Goal: Task Accomplishment & Management: Use online tool/utility

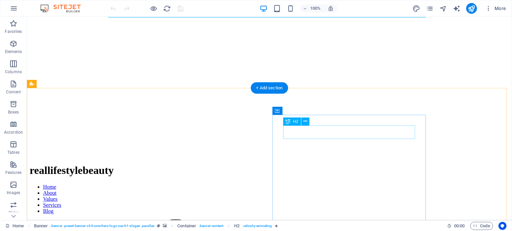
scroll to position [67, 0]
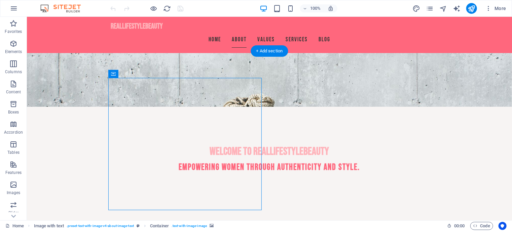
scroll to position [135, 0]
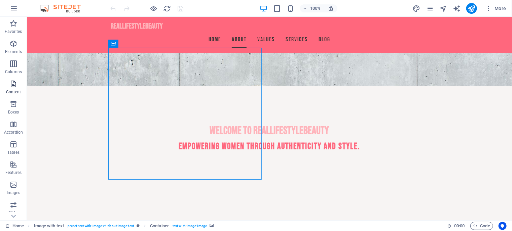
drag, startPoint x: 11, startPoint y: 91, endPoint x: 19, endPoint y: 92, distance: 8.1
click at [11, 91] on p "Content" at bounding box center [13, 91] width 15 height 5
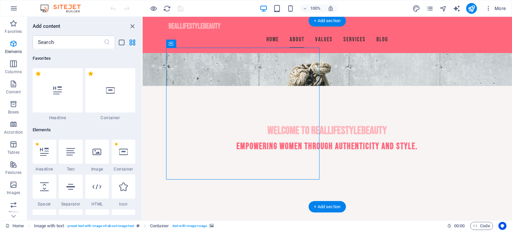
scroll to position [1177, 0]
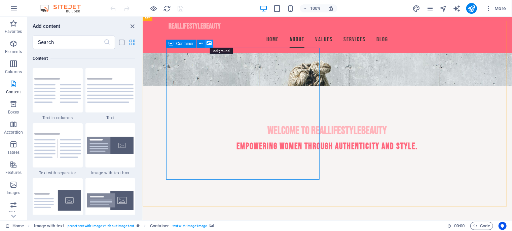
click at [208, 43] on icon at bounding box center [209, 43] width 5 height 7
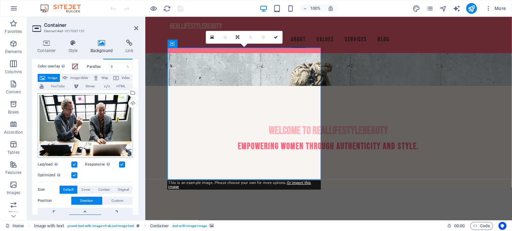
scroll to position [34, 0]
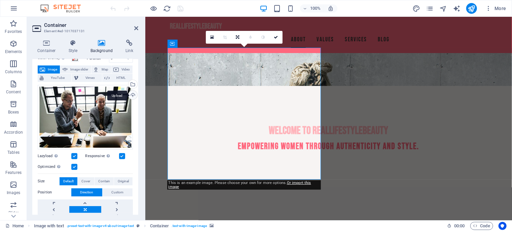
click at [132, 95] on div "Upload" at bounding box center [132, 96] width 10 height 10
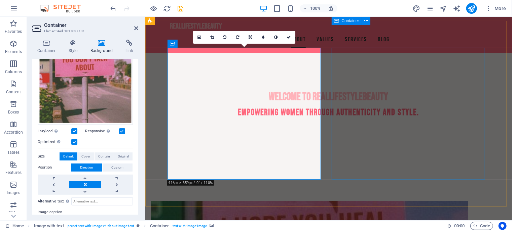
scroll to position [135, 0]
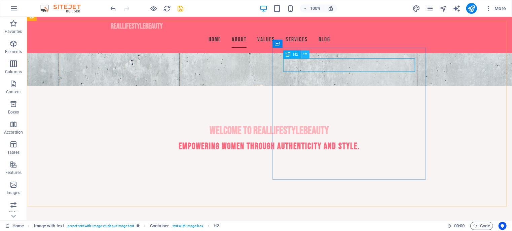
click at [304, 55] on icon at bounding box center [305, 54] width 4 height 7
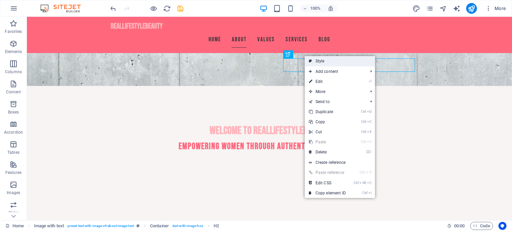
drag, startPoint x: 136, startPoint y: 61, endPoint x: 331, endPoint y: 62, distance: 195.1
click at [331, 62] on link "Style" at bounding box center [340, 61] width 70 height 10
select select "rem"
select select "px"
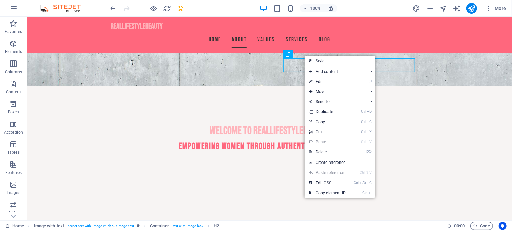
select select "preset-text-with-image-v4-about-image-text"
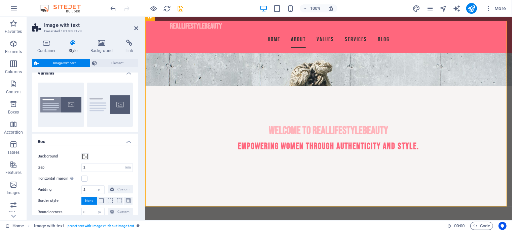
scroll to position [4, 0]
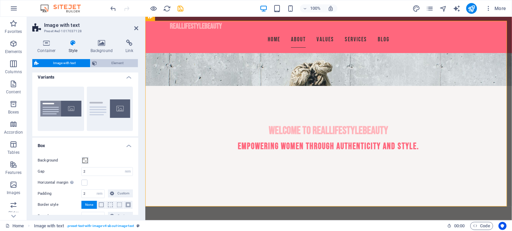
click at [96, 62] on icon at bounding box center [94, 63] width 5 height 8
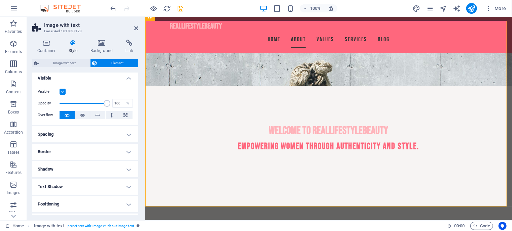
scroll to position [0, 0]
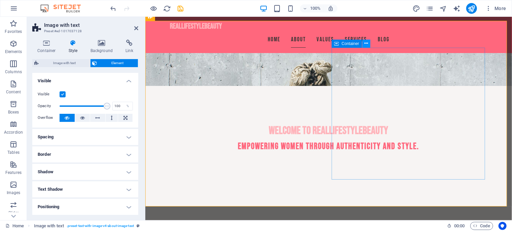
click at [363, 45] on button at bounding box center [366, 44] width 8 height 8
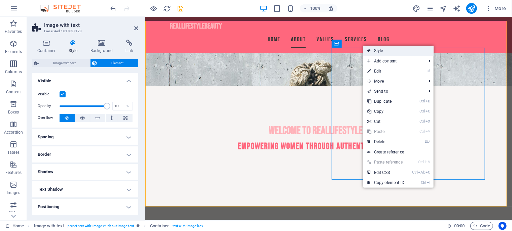
click at [382, 52] on link "Style" at bounding box center [398, 51] width 70 height 10
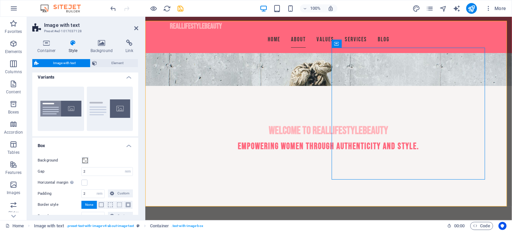
click at [43, 39] on div "Container Style Background Link Size Height Default px rem % vh vw Min. height …" at bounding box center [85, 127] width 117 height 186
click at [44, 42] on icon at bounding box center [46, 43] width 29 height 7
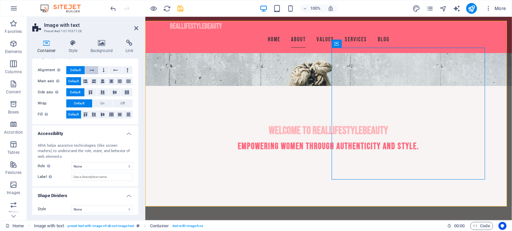
scroll to position [104, 0]
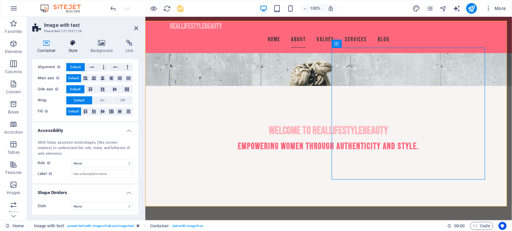
click at [73, 50] on h4 "Style" at bounding box center [75, 47] width 22 height 14
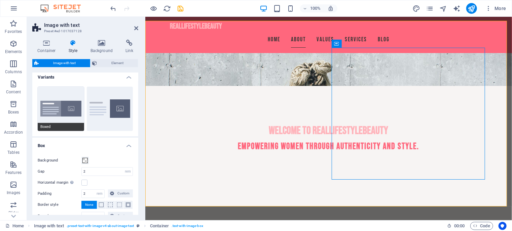
click at [64, 112] on button "Boxed" at bounding box center [61, 109] width 46 height 44
type input "0"
type input "2.5"
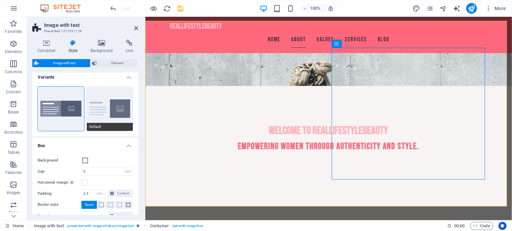
click at [109, 114] on button "Default" at bounding box center [110, 109] width 46 height 44
type input "2"
type input "0"
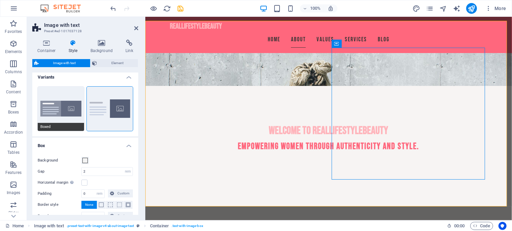
click at [49, 113] on button "Boxed" at bounding box center [61, 109] width 46 height 44
type input "0"
type input "2.5"
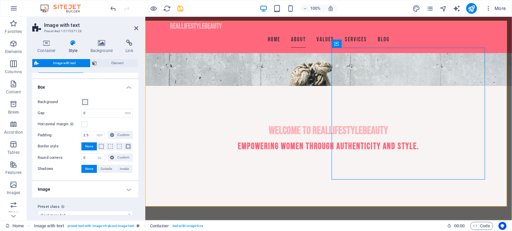
scroll to position [71, 0]
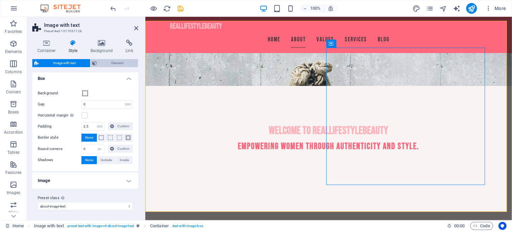
click at [104, 65] on span "Element" at bounding box center [117, 63] width 37 height 8
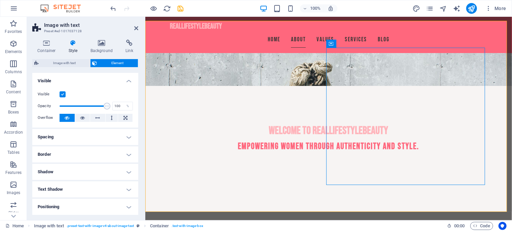
click at [100, 136] on h4 "Spacing" at bounding box center [85, 137] width 106 height 16
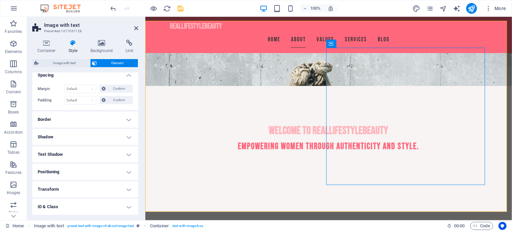
scroll to position [97, 0]
click at [96, 103] on h4 "Shadow" at bounding box center [85, 103] width 106 height 16
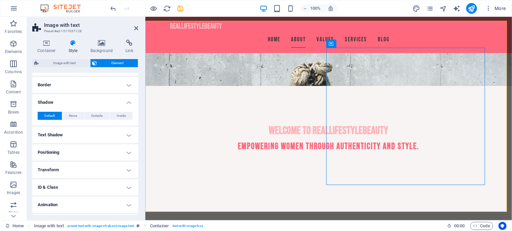
click at [94, 134] on h4 "Text Shadow" at bounding box center [85, 135] width 106 height 16
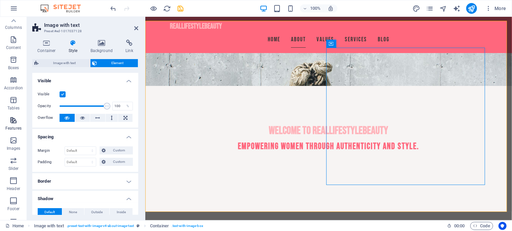
scroll to position [0, 0]
click at [12, 45] on icon "button" at bounding box center [13, 44] width 8 height 8
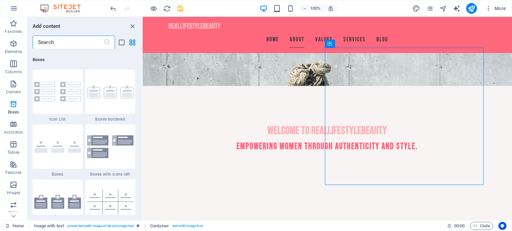
scroll to position [1988, 0]
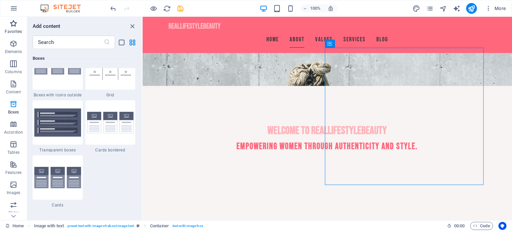
click at [11, 27] on icon "button" at bounding box center [13, 24] width 8 height 8
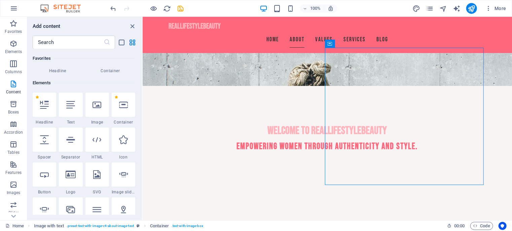
scroll to position [0, 0]
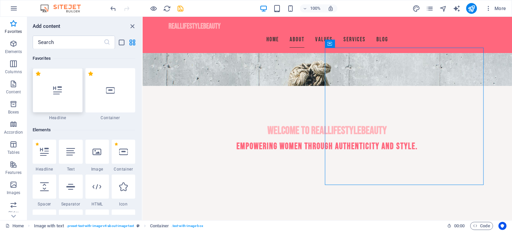
click at [54, 86] on icon at bounding box center [57, 90] width 9 height 9
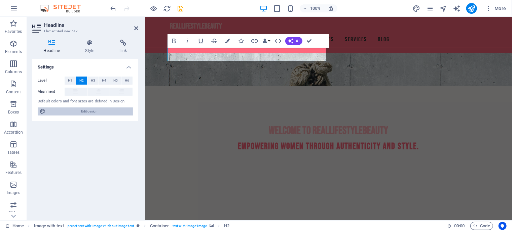
click at [79, 113] on span "Edit design" at bounding box center [89, 112] width 83 height 8
select select "px"
select select "200"
select select "px"
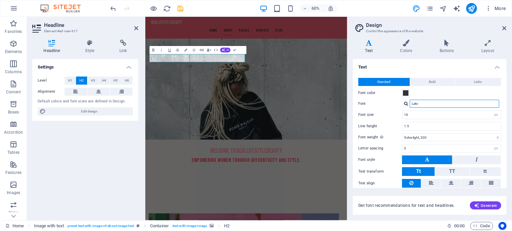
click at [437, 104] on input "Lato" at bounding box center [454, 104] width 89 height 8
click at [451, 174] on span "TT" at bounding box center [452, 172] width 6 height 9
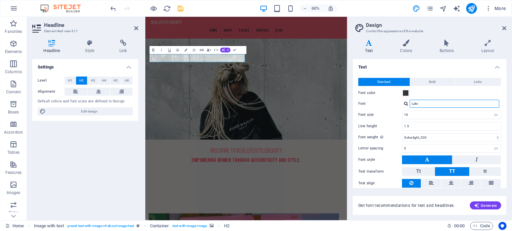
click at [436, 103] on input "Lato" at bounding box center [454, 104] width 89 height 8
drag, startPoint x: 421, startPoint y: 103, endPoint x: 402, endPoint y: 101, distance: 19.3
click at [402, 101] on div "Lato" at bounding box center [451, 104] width 99 height 8
click at [406, 105] on div at bounding box center [406, 104] width 4 height 4
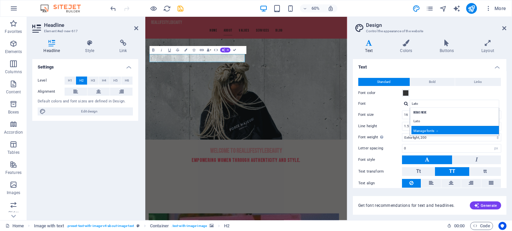
click at [440, 130] on div "Manage fonts →" at bounding box center [455, 130] width 89 height 8
select select "popularity"
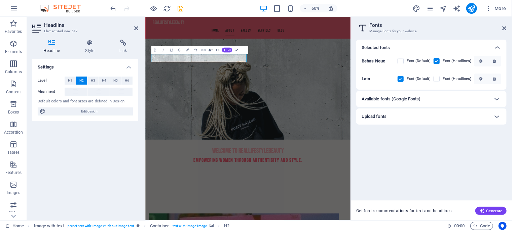
click at [459, 102] on div "Available fonts (Google Fonts)" at bounding box center [425, 99] width 127 height 8
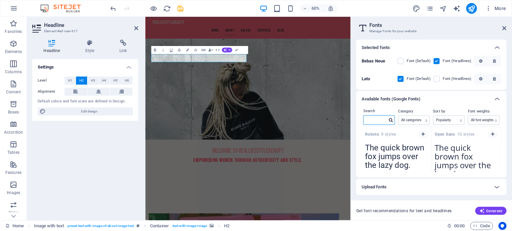
click at [369, 119] on input "text" at bounding box center [376, 120] width 24 height 9
type input "carrois gothic"
click at [451, 139] on div "Carrois Gothic SC 1 styles" at bounding box center [467, 133] width 70 height 13
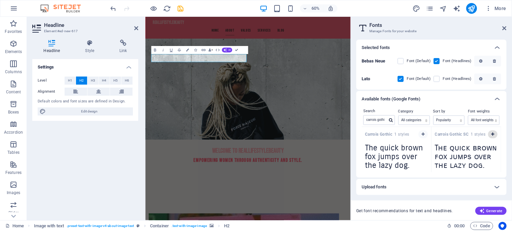
click at [492, 134] on icon "button" at bounding box center [492, 135] width 3 height 4
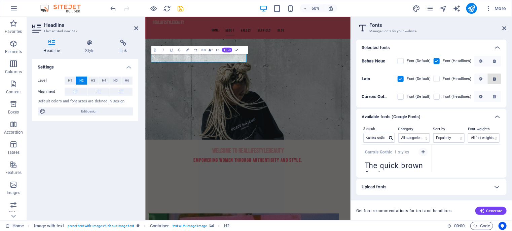
click at [403, 95] on label at bounding box center [401, 97] width 6 height 6
click at [0, 0] on SC "checkbox" at bounding box center [0, 0] width 0 height 0
click at [400, 80] on label at bounding box center [401, 79] width 6 height 6
click at [0, 0] on input "checkbox" at bounding box center [0, 0] width 0 height 0
click at [493, 77] on icon "button" at bounding box center [494, 79] width 3 height 4
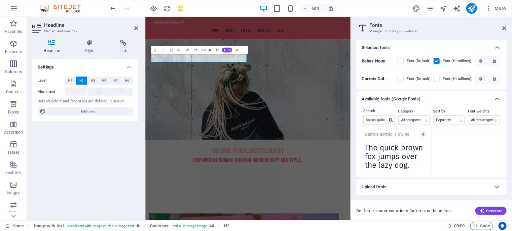
click at [404, 79] on label at bounding box center [401, 79] width 6 height 6
click at [0, 0] on SC "checkbox" at bounding box center [0, 0] width 0 height 0
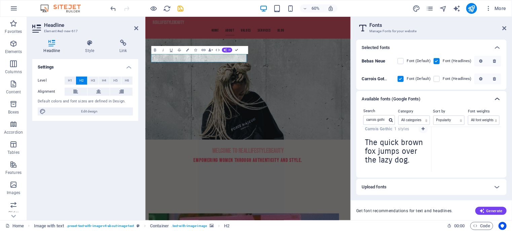
click at [496, 99] on icon at bounding box center [497, 99] width 8 height 8
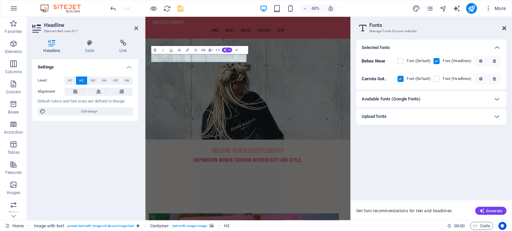
drag, startPoint x: 359, startPoint y: 11, endPoint x: 505, endPoint y: 28, distance: 146.3
click at [505, 28] on icon at bounding box center [505, 28] width 4 height 5
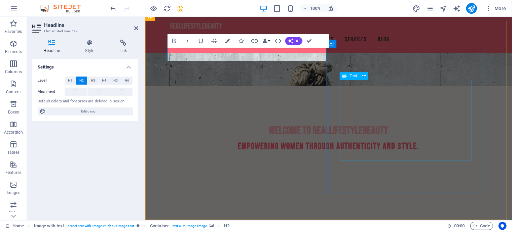
drag, startPoint x: 400, startPoint y: 93, endPoint x: 518, endPoint y: 93, distance: 117.7
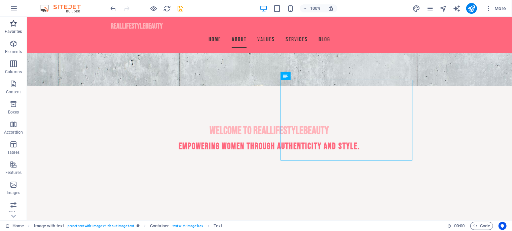
click at [6, 33] on p "Favorites" at bounding box center [13, 31] width 17 height 5
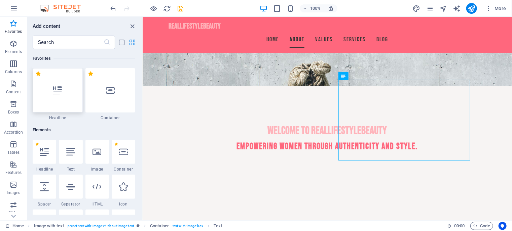
click at [61, 83] on div at bounding box center [58, 90] width 50 height 44
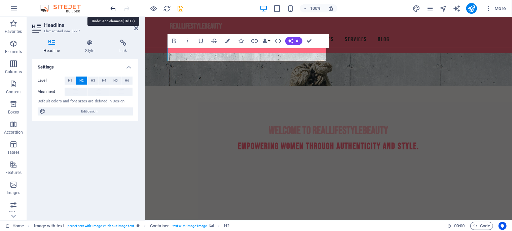
click at [114, 6] on icon "undo" at bounding box center [114, 9] width 8 height 8
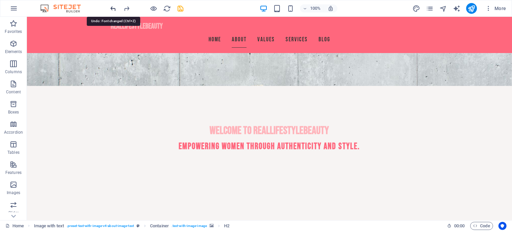
click at [114, 6] on icon "undo" at bounding box center [114, 9] width 8 height 8
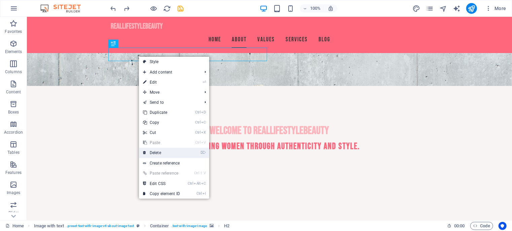
click at [165, 154] on link "⌦ Delete" at bounding box center [161, 153] width 45 height 10
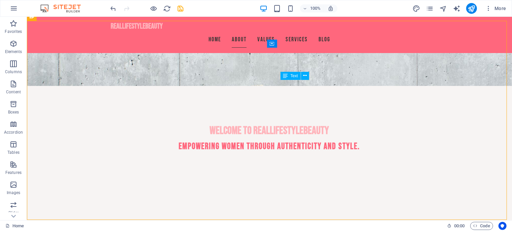
click at [294, 77] on span "Text" at bounding box center [294, 76] width 7 height 4
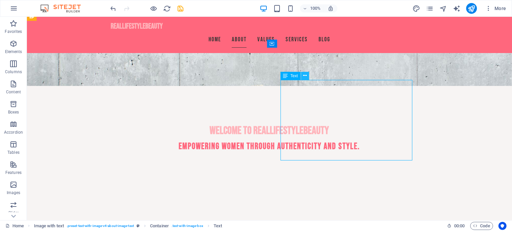
click at [302, 75] on button at bounding box center [305, 76] width 8 height 8
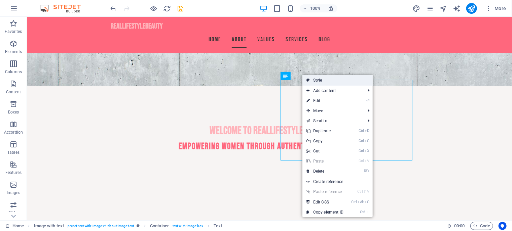
click at [321, 76] on link "Style" at bounding box center [337, 80] width 70 height 10
select select "rem"
select select "px"
select select "preset-text-with-image-v4-about-image-text"
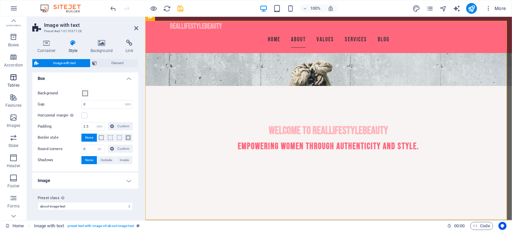
scroll to position [99, 0]
click at [13, 129] on icon "button" at bounding box center [13, 127] width 8 height 8
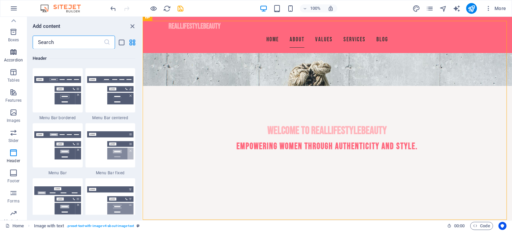
scroll to position [0, 0]
click at [9, 21] on span "Favorites" at bounding box center [13, 28] width 27 height 16
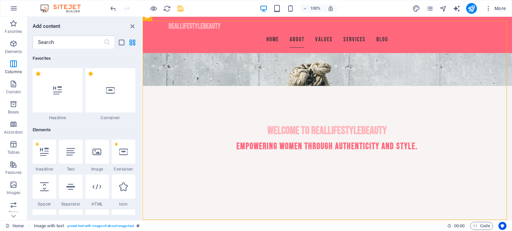
drag, startPoint x: 199, startPoint y: 126, endPoint x: 369, endPoint y: 200, distance: 185.9
click at [357, 42] on button at bounding box center [360, 44] width 8 height 8
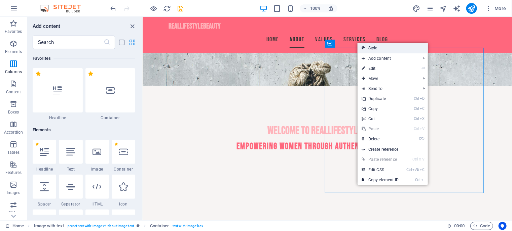
click at [370, 45] on link "Style" at bounding box center [393, 48] width 70 height 10
select select "rem"
select select "px"
select select "preset-text-with-image-v4-about-image-text"
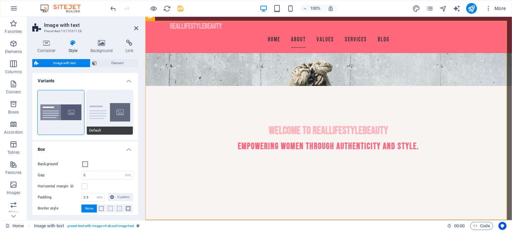
scroll to position [34, 0]
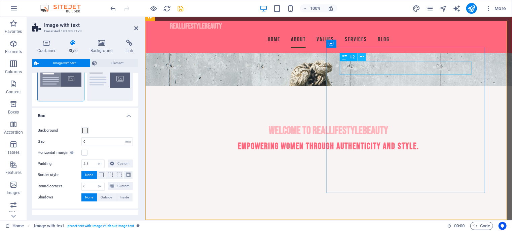
click at [361, 57] on icon at bounding box center [362, 56] width 4 height 7
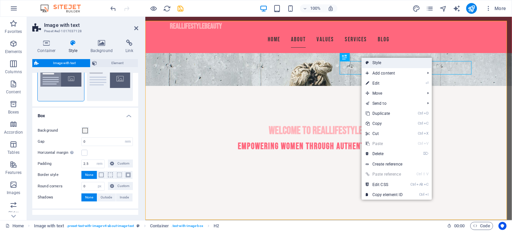
click at [366, 62] on icon at bounding box center [367, 63] width 3 height 10
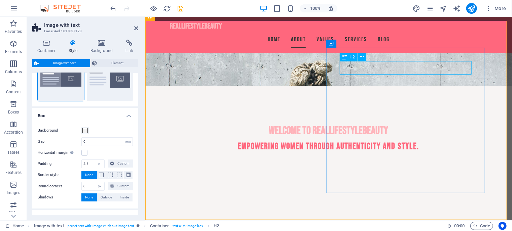
click at [348, 56] on div "H2" at bounding box center [349, 57] width 18 height 8
click at [352, 58] on span "H2" at bounding box center [352, 57] width 5 height 4
click at [361, 58] on icon at bounding box center [362, 56] width 4 height 7
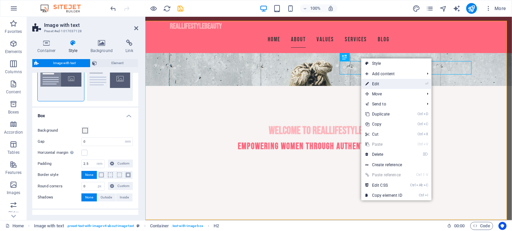
click at [383, 80] on link "⏎ Edit" at bounding box center [383, 84] width 45 height 10
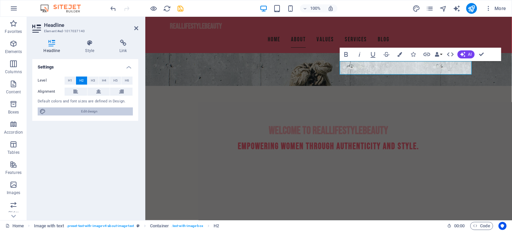
click at [79, 113] on span "Edit design" at bounding box center [89, 112] width 83 height 8
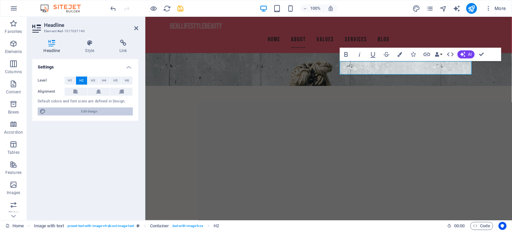
select select "px"
select select "200"
select select "px"
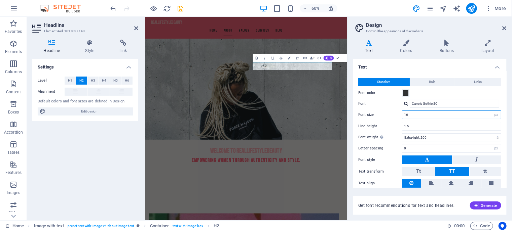
click at [469, 115] on input "16" at bounding box center [451, 115] width 99 height 8
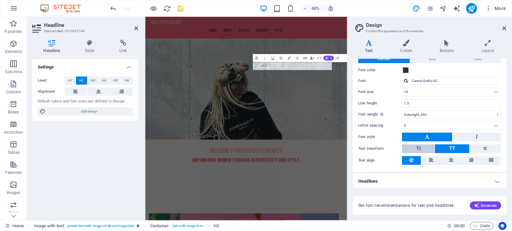
click at [424, 150] on button "Tt" at bounding box center [418, 149] width 33 height 9
click at [487, 159] on button at bounding box center [491, 160] width 20 height 9
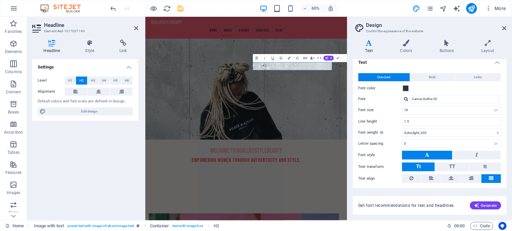
scroll to position [0, 0]
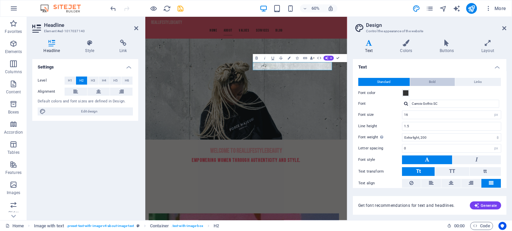
click at [427, 82] on button "Bold" at bounding box center [432, 82] width 45 height 8
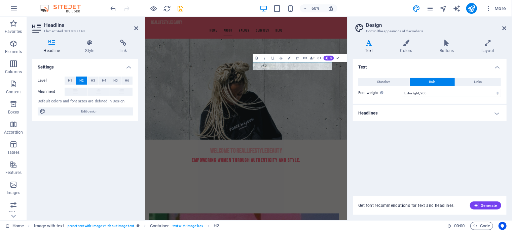
click at [481, 115] on h4 "Headlines" at bounding box center [430, 113] width 154 height 16
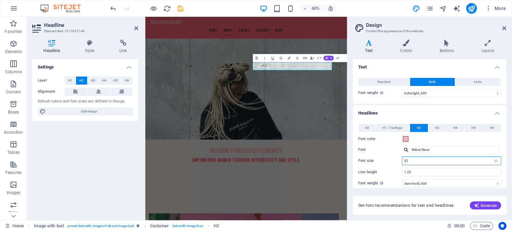
click at [417, 162] on input "32" at bounding box center [451, 161] width 99 height 8
drag, startPoint x: 416, startPoint y: 162, endPoint x: 399, endPoint y: 163, distance: 17.9
click at [399, 163] on div "Font size 32 rem px em %" at bounding box center [429, 161] width 143 height 9
type input "55"
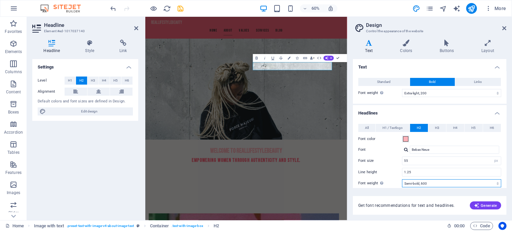
click at [427, 182] on select "Thin, 100 Extra-light, 200 Light, 300 Regular, 400 Medium, 500 Semi-bold, 600 B…" at bounding box center [451, 184] width 99 height 8
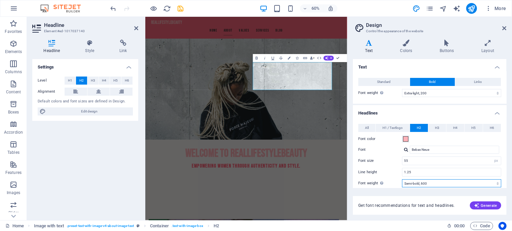
select select "400"
click at [402, 180] on select "Thin, 100 Extra-light, 200 Light, 300 Regular, 400 Medium, 500 Semi-bold, 600 B…" at bounding box center [451, 184] width 99 height 8
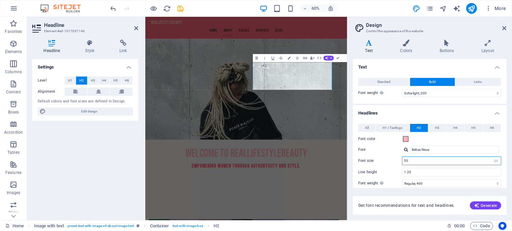
click at [423, 162] on input "55" at bounding box center [451, 161] width 99 height 8
drag, startPoint x: 423, startPoint y: 162, endPoint x: 397, endPoint y: 162, distance: 26.2
click at [394, 162] on div "Font size 55 rem px em %" at bounding box center [429, 161] width 143 height 9
type input "45"
click at [394, 171] on label "Line height" at bounding box center [380, 173] width 44 height 4
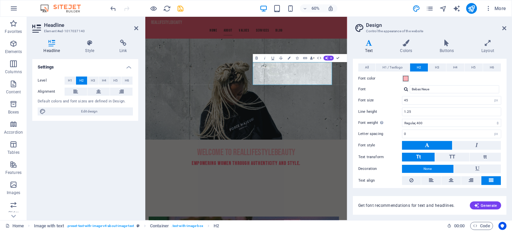
scroll to position [67, 0]
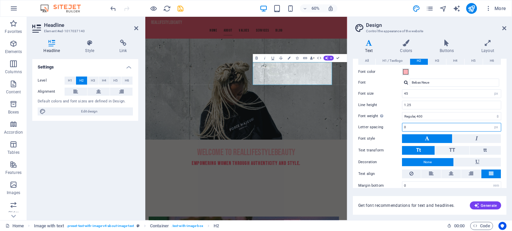
click at [412, 124] on input "0" at bounding box center [451, 127] width 99 height 8
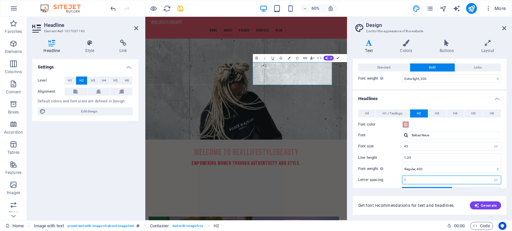
scroll to position [0, 0]
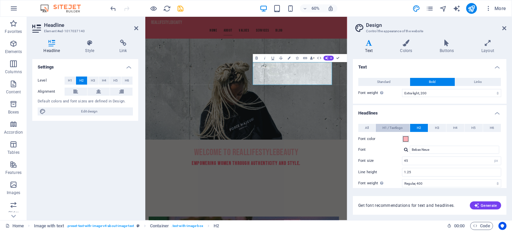
type input "1"
click at [396, 125] on span "H1 / Textlogo" at bounding box center [392, 128] width 20 height 8
click at [420, 128] on span "H2" at bounding box center [419, 128] width 4 height 8
click at [367, 130] on span "All" at bounding box center [367, 128] width 4 height 8
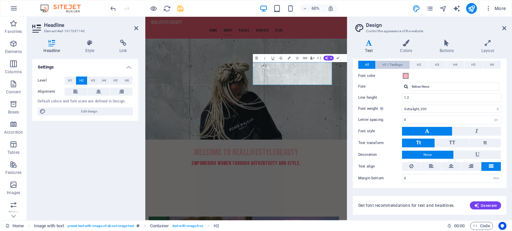
click at [398, 64] on span "H1 / Textlogo" at bounding box center [392, 65] width 20 height 8
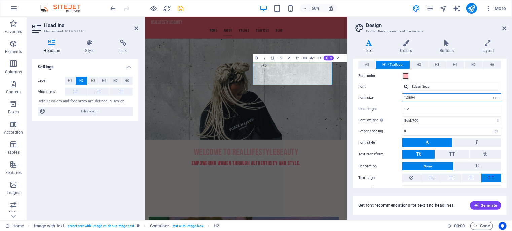
drag, startPoint x: 417, startPoint y: 98, endPoint x: 395, endPoint y: 101, distance: 22.4
click at [395, 101] on div "Font size 1.3894 rem px em %" at bounding box center [429, 98] width 143 height 9
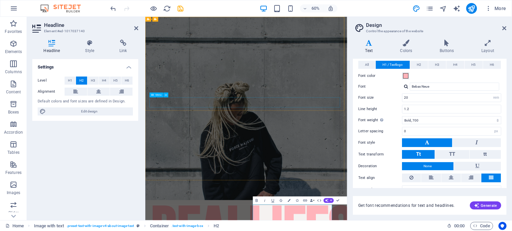
scroll to position [0, 0]
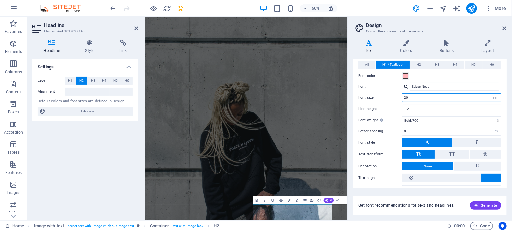
drag, startPoint x: 411, startPoint y: 99, endPoint x: 395, endPoint y: 95, distance: 16.6
click at [396, 96] on div "Font size 20 rem px em %" at bounding box center [429, 98] width 143 height 9
type input "2.5"
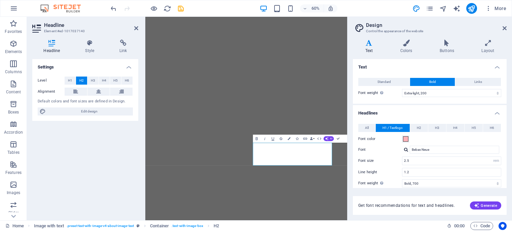
select select "200"
select select "rem"
select select "700"
select select "px"
select select "rem"
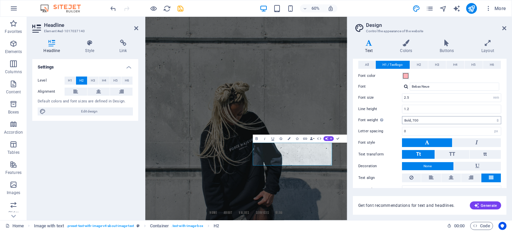
type input "2.5"
click at [422, 119] on select "Thin, 100 Extra-light, 200 Light, 300 Regular, 400 Medium, 500 Semi-bold, 600 B…" at bounding box center [451, 120] width 99 height 8
select select "600"
click at [402, 116] on select "Thin, 100 Extra-light, 200 Light, 300 Regular, 400 Medium, 500 Semi-bold, 600 B…" at bounding box center [451, 120] width 99 height 8
click at [412, 131] on input "0" at bounding box center [451, 131] width 99 height 8
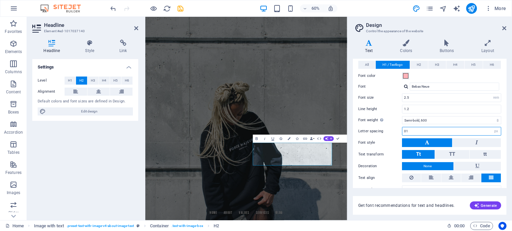
drag, startPoint x: 412, startPoint y: 130, endPoint x: 397, endPoint y: 127, distance: 14.7
click at [397, 127] on div "Letter spacing 01 rem px" at bounding box center [429, 131] width 143 height 9
type input "2"
click at [394, 145] on label "Font style" at bounding box center [380, 143] width 44 height 8
click at [408, 132] on input "2" at bounding box center [451, 131] width 99 height 8
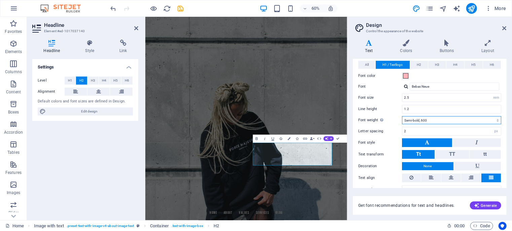
click at [409, 119] on select "Thin, 100 Extra-light, 200 Light, 300 Regular, 400 Medium, 500 Semi-bold, 600 B…" at bounding box center [451, 120] width 99 height 8
click at [402, 116] on select "Thin, 100 Extra-light, 200 Light, 300 Regular, 400 Medium, 500 Semi-bold, 600 B…" at bounding box center [451, 120] width 99 height 8
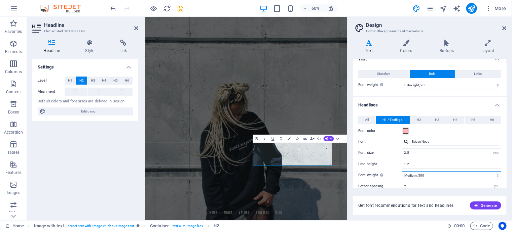
scroll to position [7, 0]
click at [432, 174] on select "Thin, 100 Extra-light, 200 Light, 300 Regular, 400 Medium, 500 Semi-bold, 600 B…" at bounding box center [451, 176] width 99 height 8
select select "600"
click at [402, 172] on select "Thin, 100 Extra-light, 200 Light, 300 Regular, 400 Medium, 500 Semi-bold, 600 B…" at bounding box center [451, 176] width 99 height 8
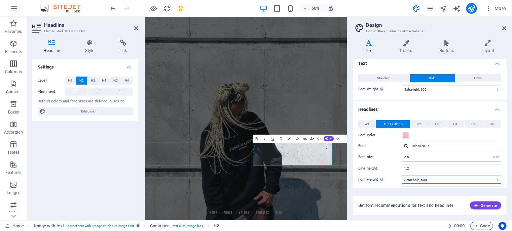
scroll to position [0, 0]
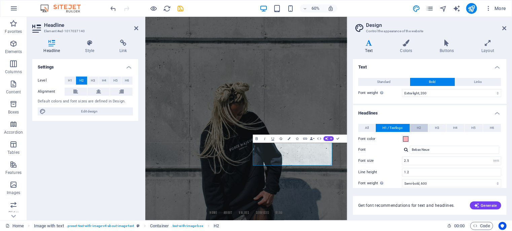
click at [417, 129] on span "H2" at bounding box center [419, 128] width 4 height 8
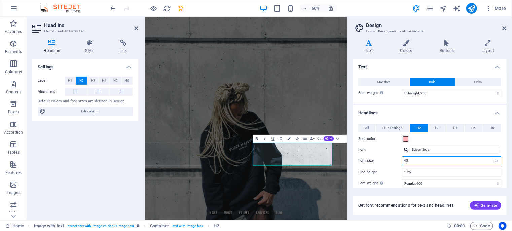
click at [410, 160] on input "45" at bounding box center [451, 161] width 99 height 8
type input "40"
click at [399, 173] on label "Line height" at bounding box center [380, 173] width 44 height 4
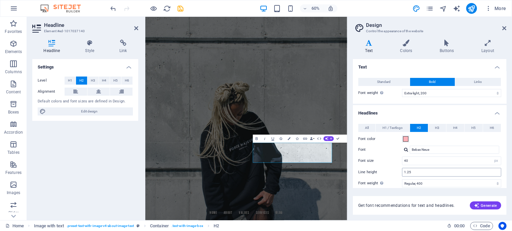
scroll to position [34, 0]
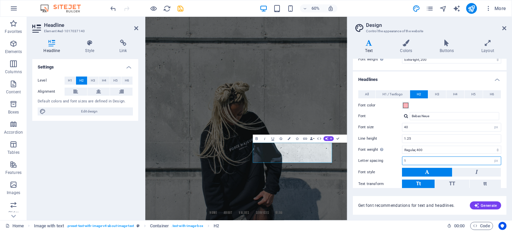
drag, startPoint x: 411, startPoint y: 161, endPoint x: 383, endPoint y: 159, distance: 27.7
click at [383, 159] on div "Letter spacing 1 rem px" at bounding box center [429, 161] width 143 height 9
type input "0"
click at [393, 171] on label "Font style" at bounding box center [380, 173] width 44 height 8
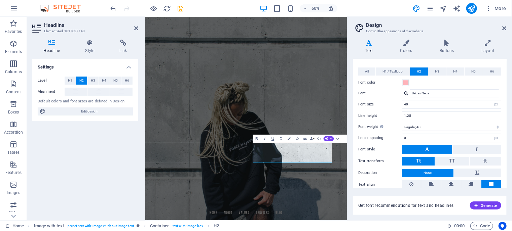
scroll to position [75, 0]
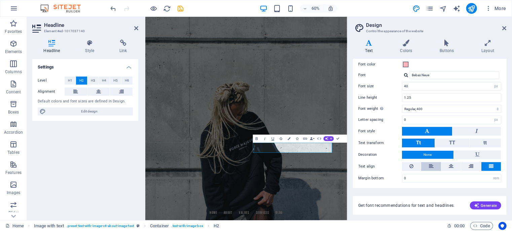
click at [426, 164] on button at bounding box center [431, 166] width 20 height 9
click at [451, 166] on icon at bounding box center [451, 166] width 5 height 8
click at [432, 166] on icon at bounding box center [431, 166] width 5 height 8
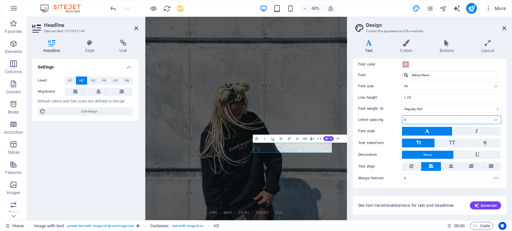
click at [408, 121] on input "0" at bounding box center [451, 120] width 99 height 8
click at [394, 132] on label "Font style" at bounding box center [380, 131] width 44 height 8
click at [416, 118] on input "05" at bounding box center [451, 120] width 99 height 8
drag, startPoint x: 410, startPoint y: 121, endPoint x: 404, endPoint y: 122, distance: 6.5
click at [404, 122] on input "05" at bounding box center [451, 120] width 99 height 8
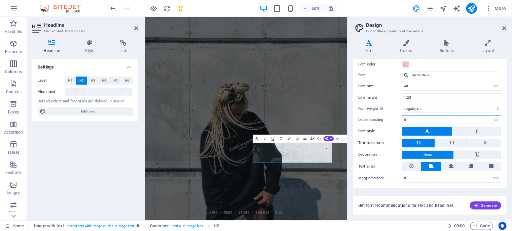
type input "01"
click at [390, 145] on label "Text transform" at bounding box center [380, 143] width 44 height 8
drag, startPoint x: 410, startPoint y: 121, endPoint x: 394, endPoint y: 120, distance: 16.1
click at [394, 120] on div "Letter spacing 01 rem px" at bounding box center [429, 120] width 143 height 9
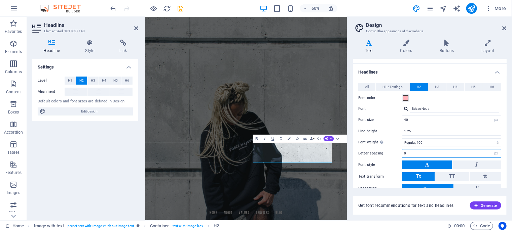
type input "0"
click at [393, 140] on label "Font weight To display the font weight correctly, it may need to be enabled. Ma…" at bounding box center [380, 143] width 44 height 8
click at [402, 140] on select "Thin, 100 Extra-light, 200 Light, 300 Regular, 400 Medium, 500 Semi-bold, 600 B…" at bounding box center [451, 143] width 99 height 8
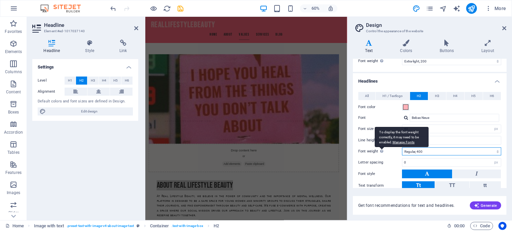
scroll to position [0, 0]
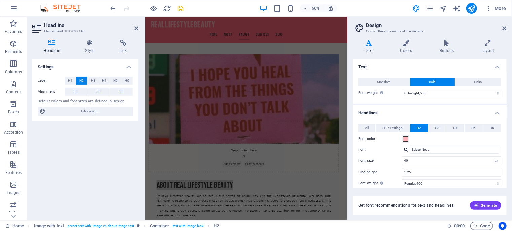
drag, startPoint x: 432, startPoint y: 127, endPoint x: 429, endPoint y: 134, distance: 7.7
click button "H3"
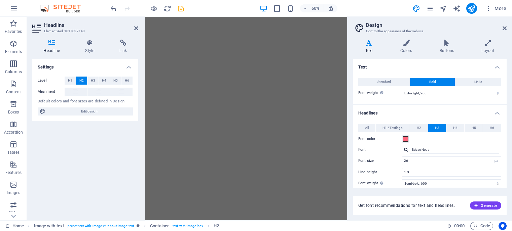
select select "200"
select select "px"
select select "600"
select select "px"
select select "rem"
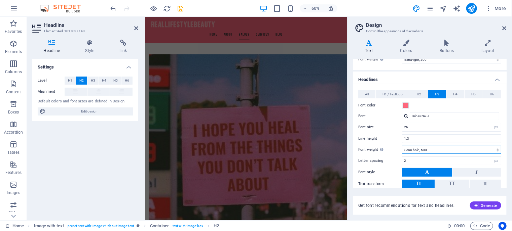
click at [431, 150] on select "Thin, 100 Extra-light, 200 Light, 300 Regular, 400 Medium, 500 Semi-bold, 600 B…" at bounding box center [451, 150] width 99 height 8
select select "500"
click at [402, 146] on select "Thin, 100 Extra-light, 200 Light, 300 Regular, 400 Medium, 500 Semi-bold, 600 B…" at bounding box center [451, 150] width 99 height 8
drag, startPoint x: 413, startPoint y: 161, endPoint x: 395, endPoint y: 159, distance: 18.6
click at [397, 158] on div "Letter spacing 2 rem px" at bounding box center [429, 161] width 143 height 9
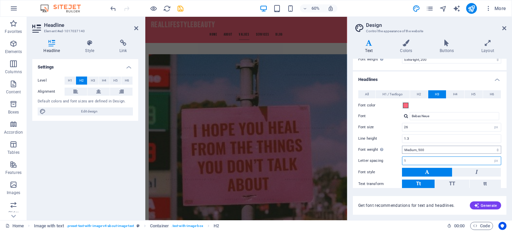
type input "1"
click at [420, 148] on select "Thin, 100 Extra-light, 200 Light, 300 Regular, 400 Medium, 500 Semi-bold, 600 B…" at bounding box center [451, 150] width 99 height 8
click at [402, 146] on select "Thin, 100 Extra-light, 200 Light, 300 Regular, 400 Medium, 500 Semi-bold, 600 B…" at bounding box center [451, 150] width 99 height 8
click at [390, 142] on div "Line height 1.3" at bounding box center [429, 139] width 143 height 9
click at [418, 160] on input "1" at bounding box center [451, 161] width 99 height 8
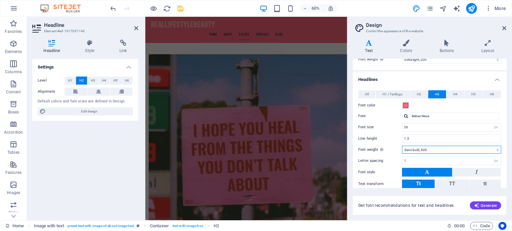
click at [422, 150] on select "Thin, 100 Extra-light, 200 Light, 300 Regular, 400 Medium, 500 Semi-bold, 600 B…" at bounding box center [451, 150] width 99 height 8
select select "500"
click at [402, 146] on select "Thin, 100 Extra-light, 200 Light, 300 Regular, 400 Medium, 500 Semi-bold, 600 B…" at bounding box center [451, 150] width 99 height 8
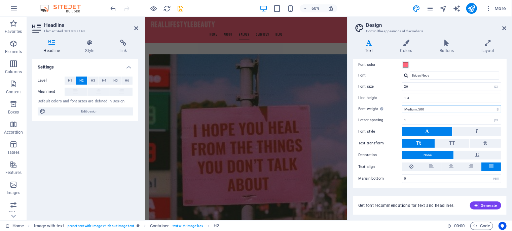
scroll to position [75, 0]
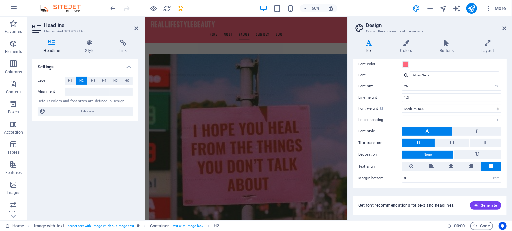
click at [406, 76] on div at bounding box center [406, 75] width 4 height 4
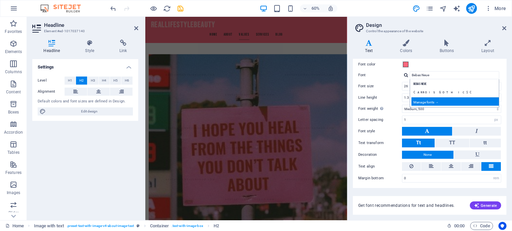
click at [425, 103] on div "Manage fonts →" at bounding box center [455, 102] width 89 height 8
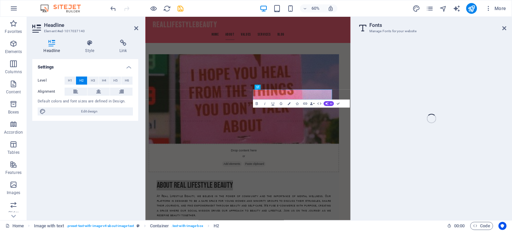
select select "popularity"
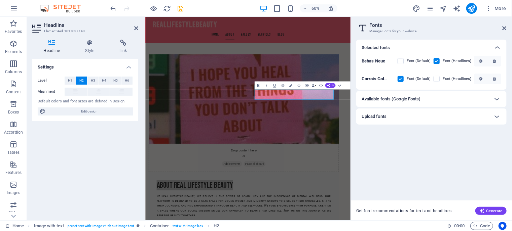
scroll to position [89, 0]
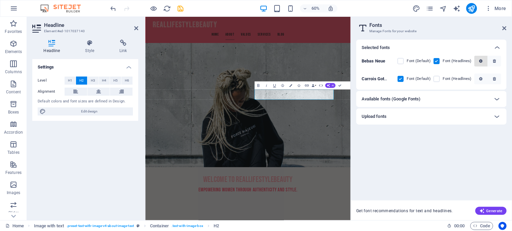
click at [477, 63] on span "button" at bounding box center [481, 61] width 8 height 4
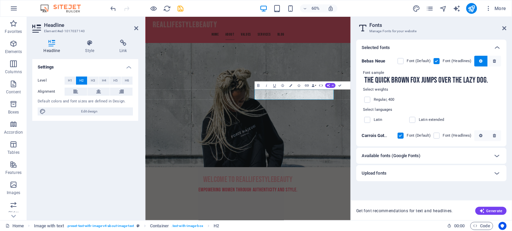
click at [417, 154] on h6 "Available fonts (Google Fonts)" at bounding box center [391, 156] width 59 height 8
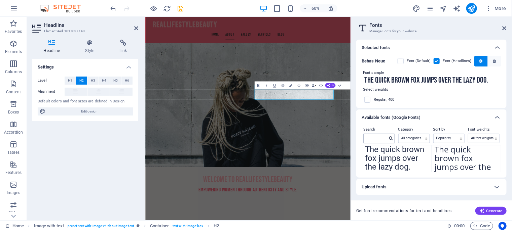
scroll to position [27, 0]
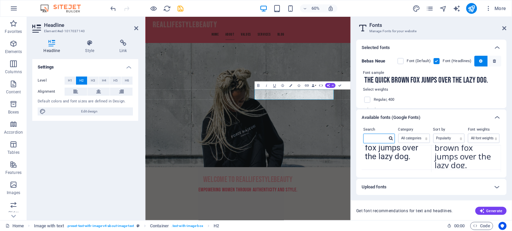
click at [379, 140] on input "text" at bounding box center [376, 138] width 24 height 9
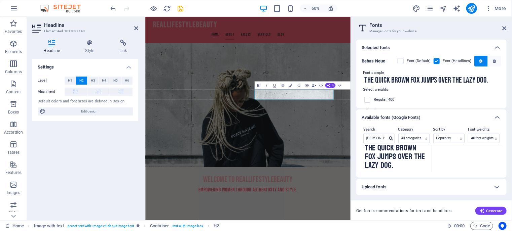
scroll to position [0, 0]
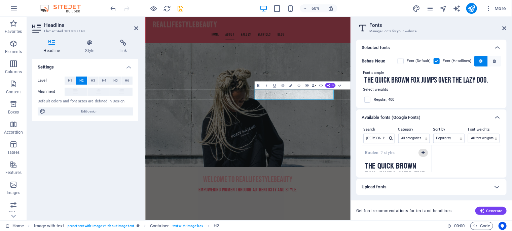
click at [422, 154] on icon "button" at bounding box center [422, 153] width 3 height 4
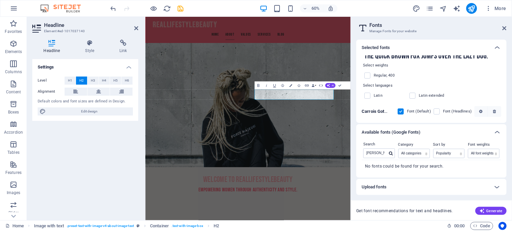
scroll to position [40, 0]
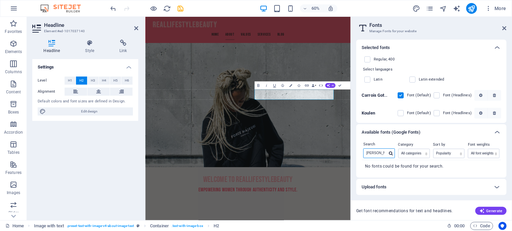
drag, startPoint x: 384, startPoint y: 154, endPoint x: 354, endPoint y: 149, distance: 30.7
click at [353, 146] on div "Selected fonts Bebas Neue Font (Default) Font (Headlines) Font sample The quick…" at bounding box center [431, 127] width 161 height 186
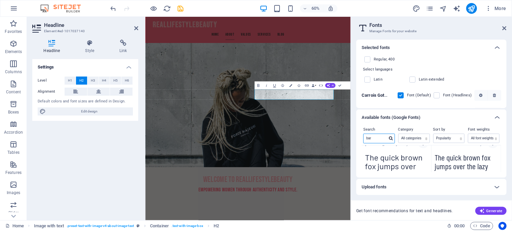
scroll to position [0, 0]
click at [421, 153] on icon "button" at bounding box center [422, 153] width 3 height 4
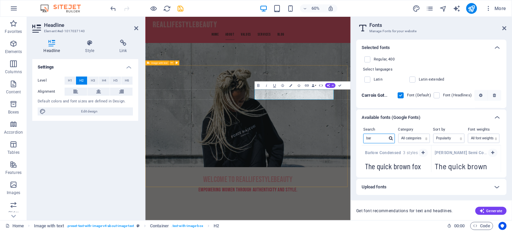
drag, startPoint x: 523, startPoint y: 155, endPoint x: 473, endPoint y: 220, distance: 82.0
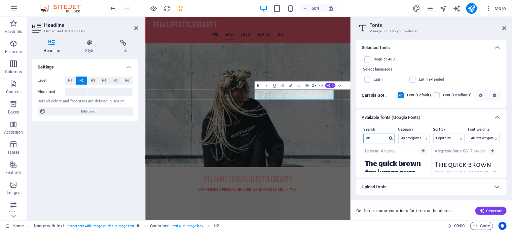
scroll to position [149, 0]
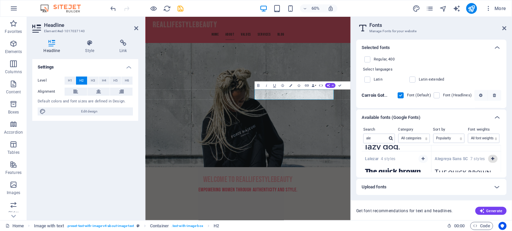
click at [488, 157] on button "button" at bounding box center [492, 159] width 9 height 8
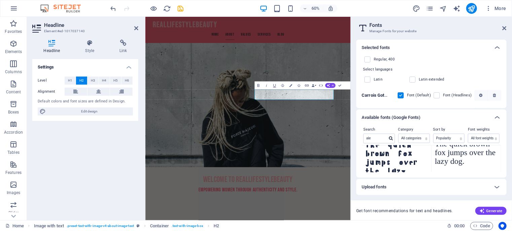
scroll to position [438, 0]
drag, startPoint x: 523, startPoint y: 153, endPoint x: 475, endPoint y: 216, distance: 78.6
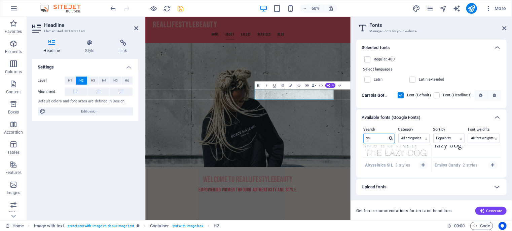
scroll to position [152, 0]
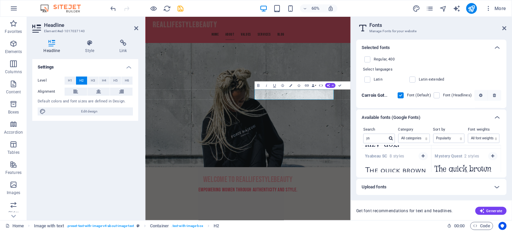
drag, startPoint x: 422, startPoint y: 156, endPoint x: 428, endPoint y: 157, distance: 5.6
click at [422, 156] on icon "button" at bounding box center [422, 156] width 3 height 4
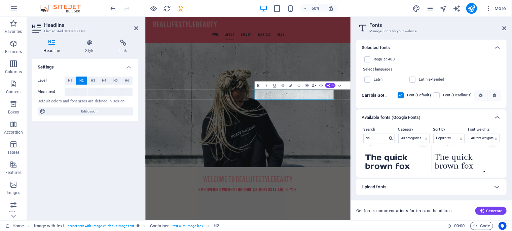
scroll to position [0, 0]
drag, startPoint x: 517, startPoint y: 154, endPoint x: 466, endPoint y: 210, distance: 75.7
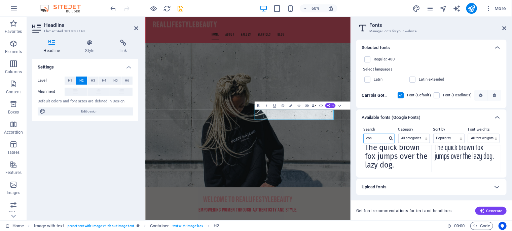
scroll to position [250, 0]
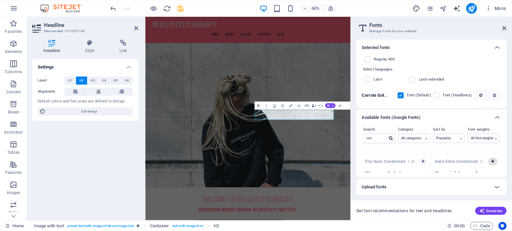
click at [421, 160] on icon "button" at bounding box center [422, 162] width 3 height 4
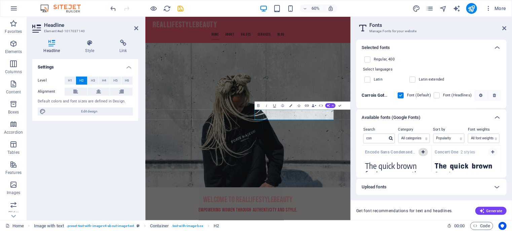
click at [421, 153] on icon "button" at bounding box center [422, 152] width 3 height 4
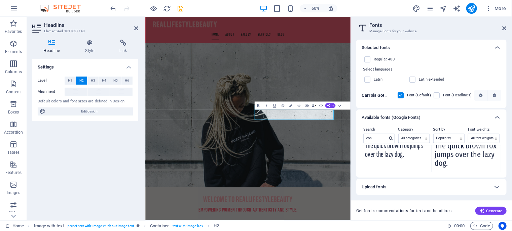
scroll to position [408, 0]
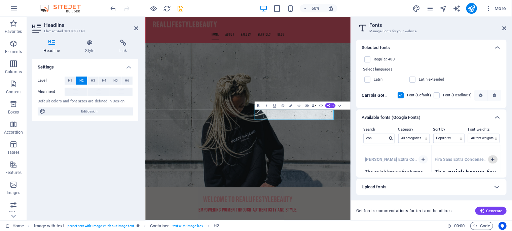
click at [491, 158] on icon "button" at bounding box center [492, 160] width 3 height 4
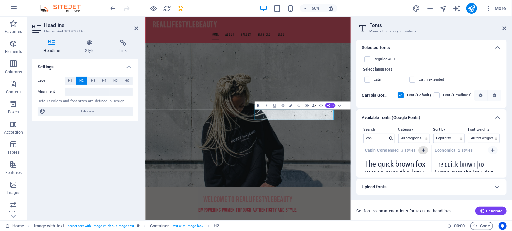
click at [422, 151] on icon "button" at bounding box center [422, 151] width 3 height 4
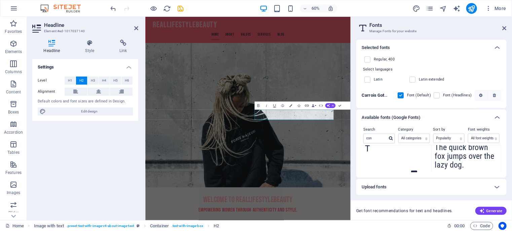
scroll to position [0, 0]
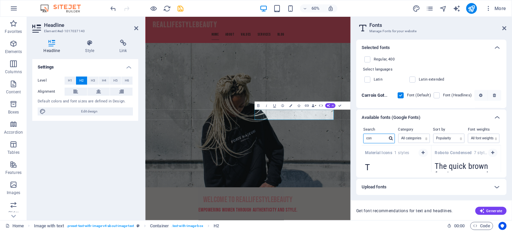
drag, startPoint x: 376, startPoint y: 137, endPoint x: 352, endPoint y: 139, distance: 23.9
click at [352, 139] on aside "Fonts Manage Fonts for your website Selected fonts Bebas Neue Font (Default) Fo…" at bounding box center [430, 119] width 161 height 204
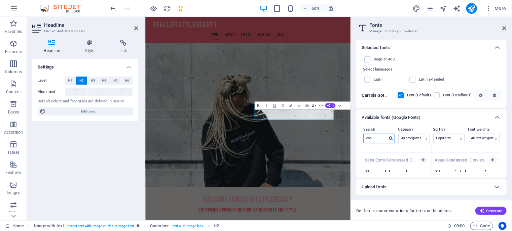
scroll to position [244, 0]
click at [491, 166] on icon "button" at bounding box center [492, 168] width 3 height 4
click at [422, 158] on icon "button" at bounding box center [422, 158] width 3 height 4
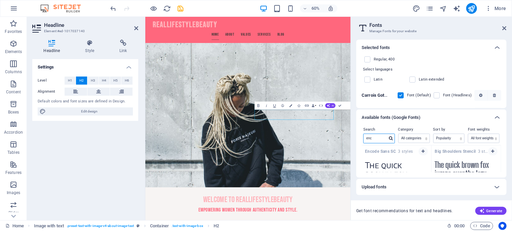
scroll to position [314, 0]
type input "enc"
click at [422, 150] on icon "button" at bounding box center [422, 150] width 3 height 4
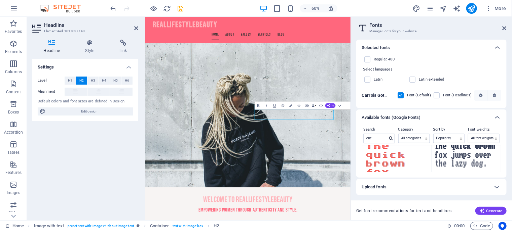
scroll to position [386, 0]
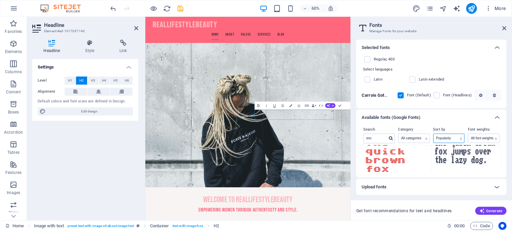
click at [454, 138] on select "Name Category Popularity" at bounding box center [449, 138] width 31 height 9
click at [453, 140] on select "Name Category Popularity" at bounding box center [449, 138] width 31 height 9
click at [424, 138] on select "All categories serif display monospace sans-serif handwriting" at bounding box center [414, 138] width 31 height 9
select select "sans-serif"
click at [399, 134] on select "All categories serif display monospace sans-serif handwriting" at bounding box center [414, 138] width 31 height 9
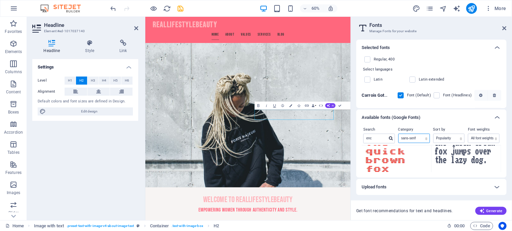
scroll to position [179, 0]
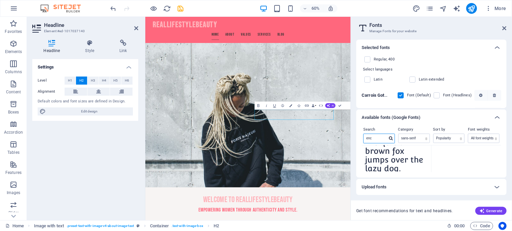
drag, startPoint x: 520, startPoint y: 154, endPoint x: 482, endPoint y: 217, distance: 73.7
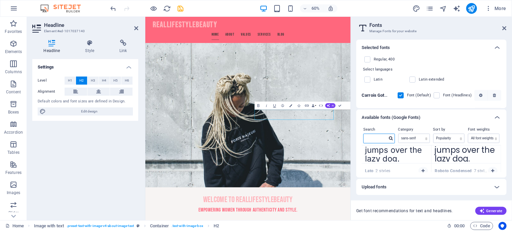
scroll to position [110, 0]
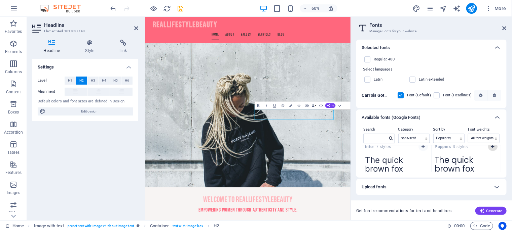
click at [491, 147] on icon "button" at bounding box center [492, 147] width 3 height 4
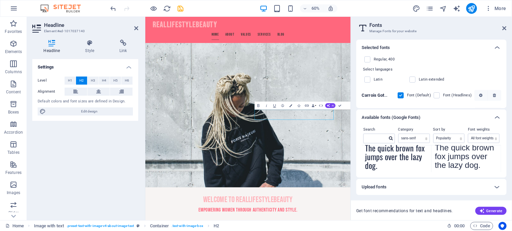
scroll to position [198, 0]
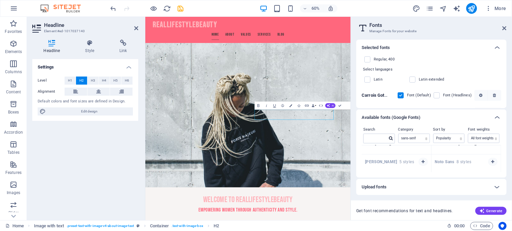
click at [421, 160] on icon "button" at bounding box center [422, 162] width 3 height 4
click at [493, 161] on span "button" at bounding box center [493, 162] width 4 height 4
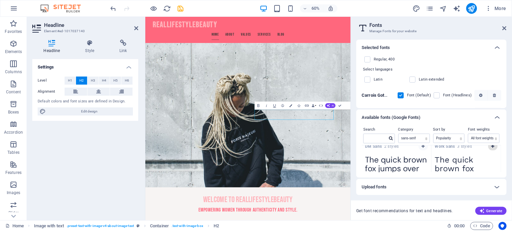
click at [493, 146] on icon "button" at bounding box center [492, 147] width 3 height 4
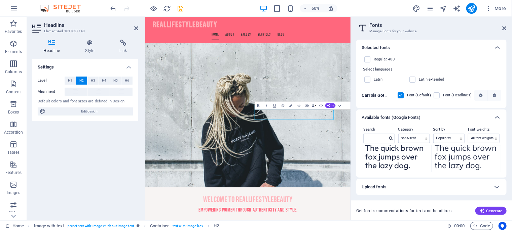
scroll to position [490, 0]
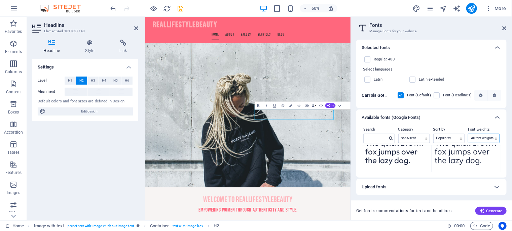
click at [476, 139] on select "All font weights 100 100italic 200 200italic 300 300italic 500 500italic 600 60…" at bounding box center [483, 138] width 31 height 9
click at [453, 140] on select "Name Category Popularity" at bounding box center [449, 138] width 31 height 9
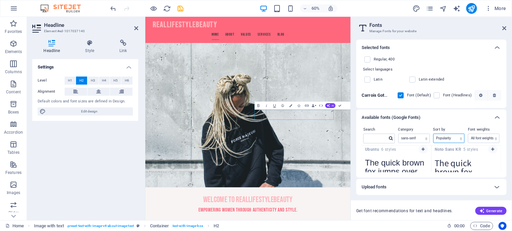
scroll to position [267, 0]
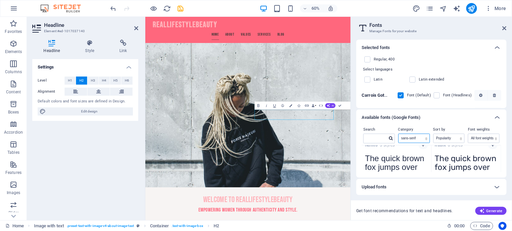
click at [422, 138] on select "All categories serif display monospace sans-serif handwriting" at bounding box center [414, 138] width 31 height 9
click at [399, 134] on select "All categories serif display monospace sans-serif handwriting" at bounding box center [414, 138] width 31 height 9
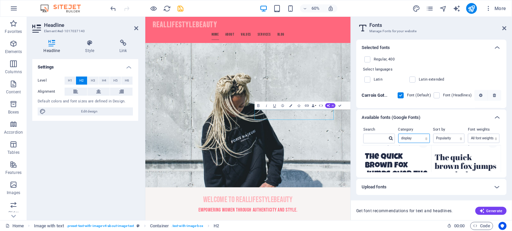
scroll to position [137, 0]
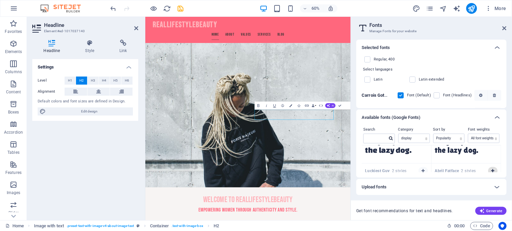
click at [491, 169] on icon "button" at bounding box center [492, 171] width 3 height 4
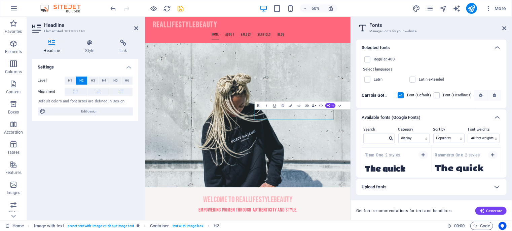
scroll to position [490, 0]
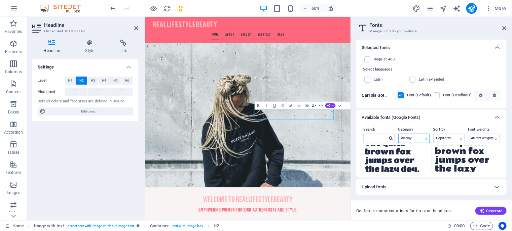
click at [424, 139] on select "All categories serif display monospace sans-serif handwriting" at bounding box center [414, 138] width 31 height 9
select select "handwriting"
click at [399, 134] on select "All categories serif display monospace sans-serif handwriting" at bounding box center [414, 138] width 31 height 9
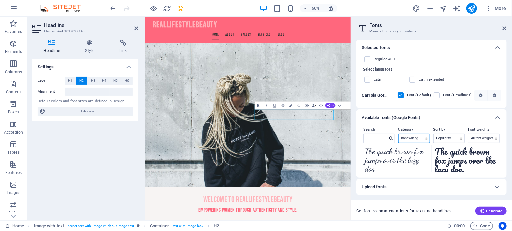
scroll to position [0, 0]
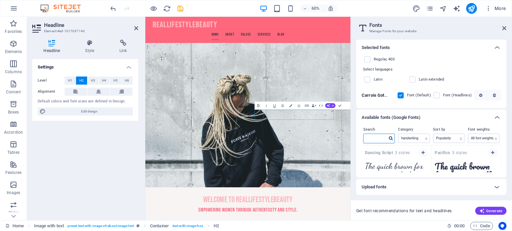
click at [372, 140] on input "text" at bounding box center [376, 138] width 24 height 9
type input "brush"
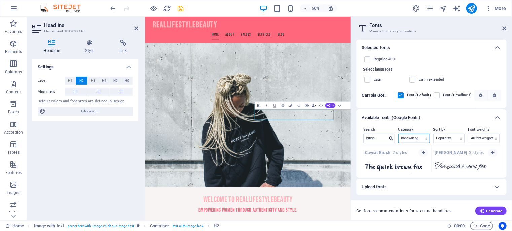
click at [416, 136] on select "All categories serif display monospace sans-serif handwriting" at bounding box center [414, 138] width 31 height 9
select select "allCatgories"
click at [399, 134] on select "All categories serif display monospace sans-serif handwriting" at bounding box center [414, 138] width 31 height 9
click at [413, 191] on div "Upload fonts" at bounding box center [425, 187] width 127 height 8
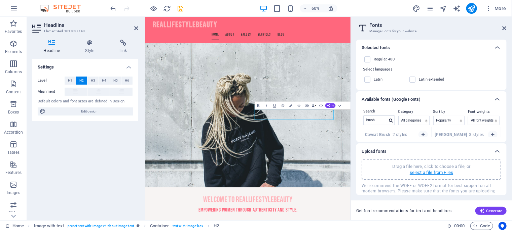
click at [418, 175] on p "select a file from Files" at bounding box center [431, 173] width 43 height 6
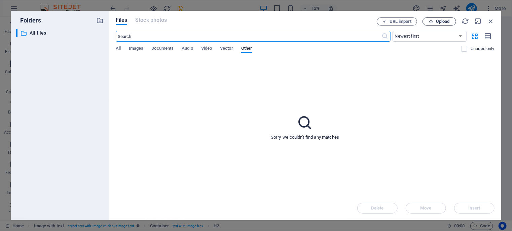
click at [429, 22] on icon "button" at bounding box center [431, 22] width 4 height 4
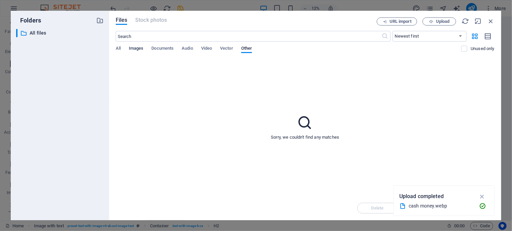
click at [135, 46] on span "Images" at bounding box center [136, 48] width 15 height 9
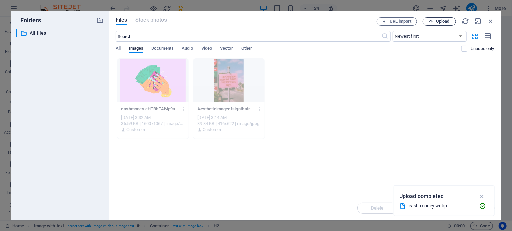
click at [438, 22] on span "Upload" at bounding box center [443, 22] width 14 height 4
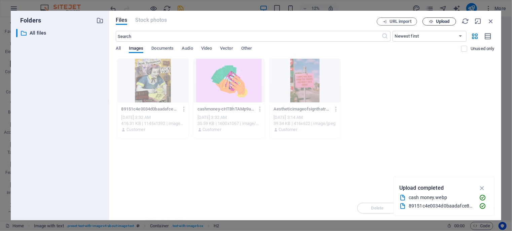
click at [437, 22] on span "Upload" at bounding box center [443, 22] width 14 height 4
click at [156, 50] on span "Documents" at bounding box center [162, 48] width 22 height 9
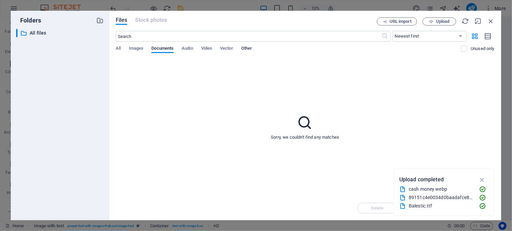
click at [245, 49] on span "Other" at bounding box center [246, 48] width 11 height 9
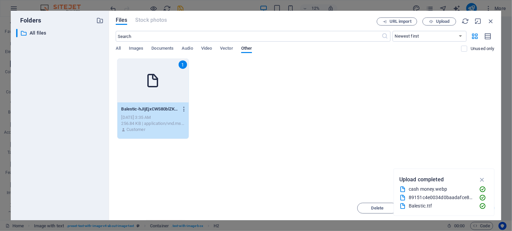
click at [184, 110] on icon "button" at bounding box center [184, 109] width 6 height 6
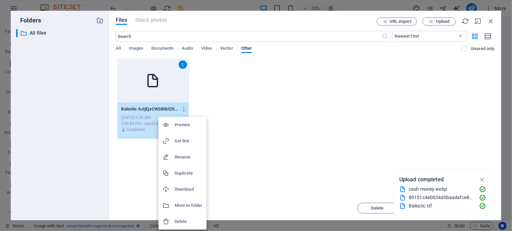
click at [183, 125] on h6 "Preview" at bounding box center [189, 125] width 28 height 8
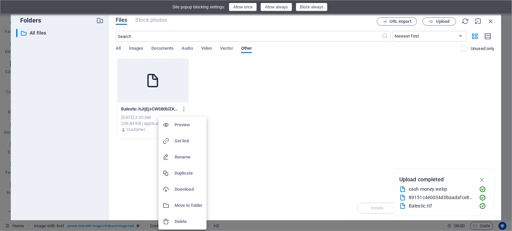
click at [183, 129] on li "Preview" at bounding box center [182, 125] width 48 height 16
